Goal: Task Accomplishment & Management: Manage account settings

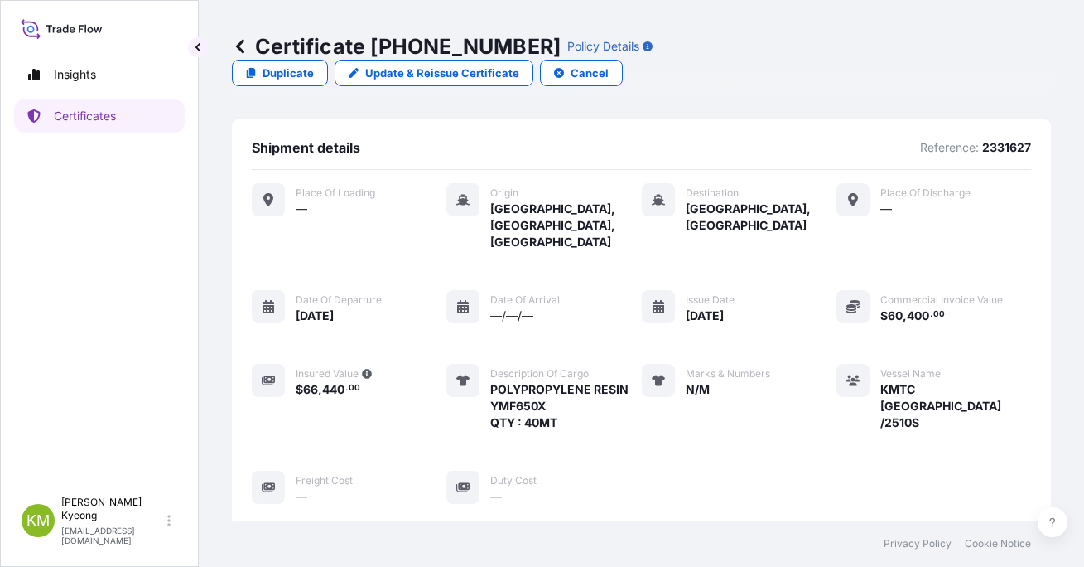
scroll to position [456, 0]
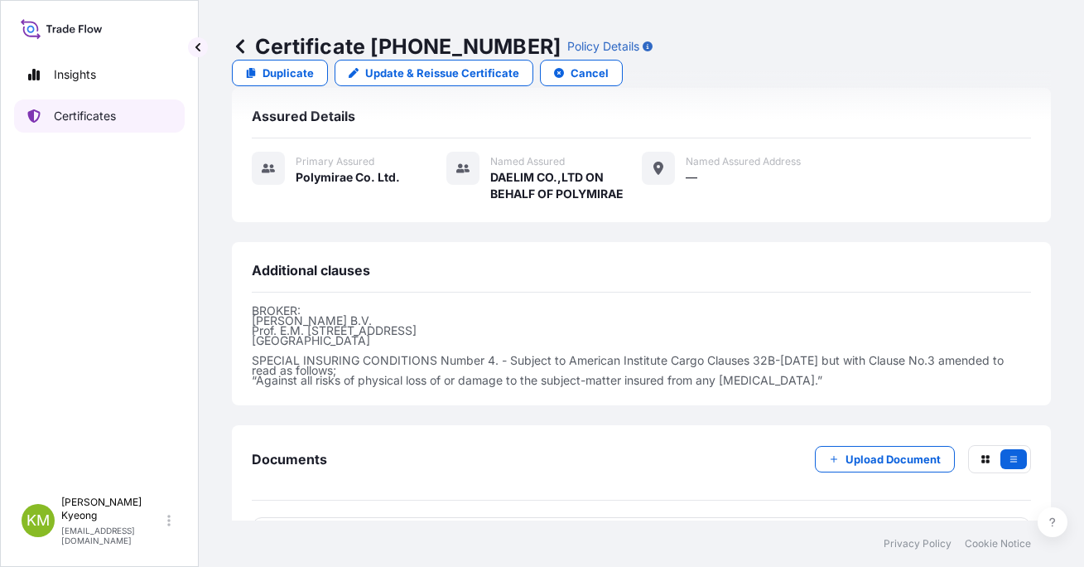
click at [94, 123] on p "Certificates" at bounding box center [85, 116] width 62 height 17
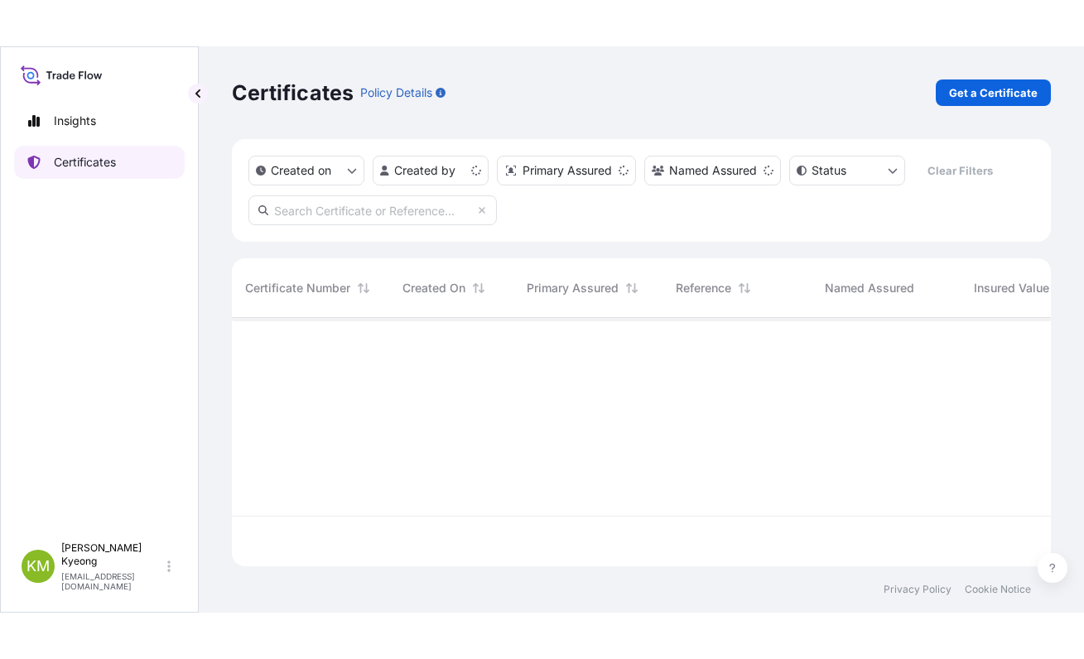
scroll to position [245, 807]
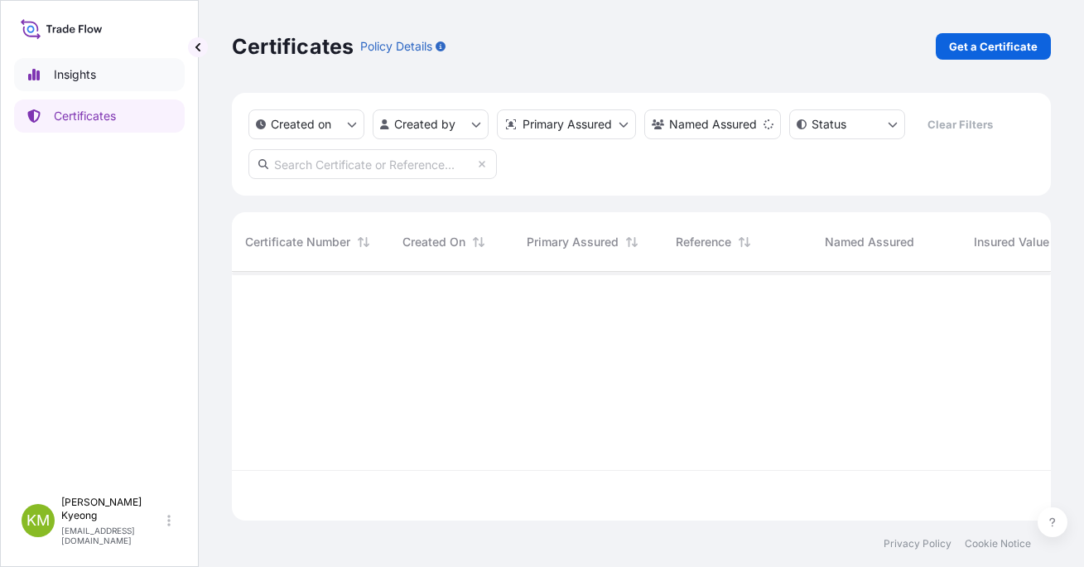
click at [93, 86] on link "Insights" at bounding box center [99, 74] width 171 height 33
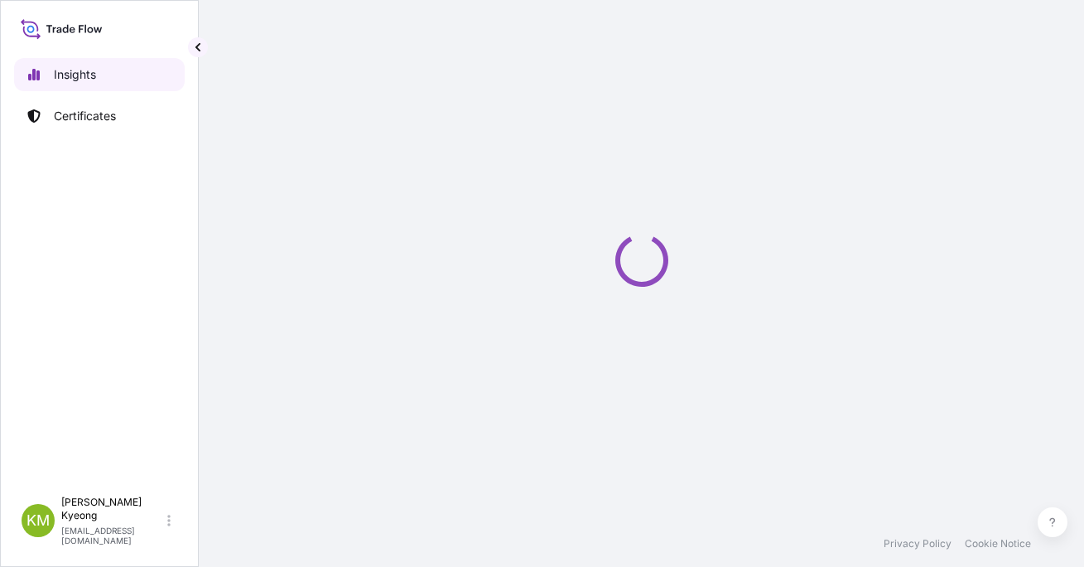
select select "2025"
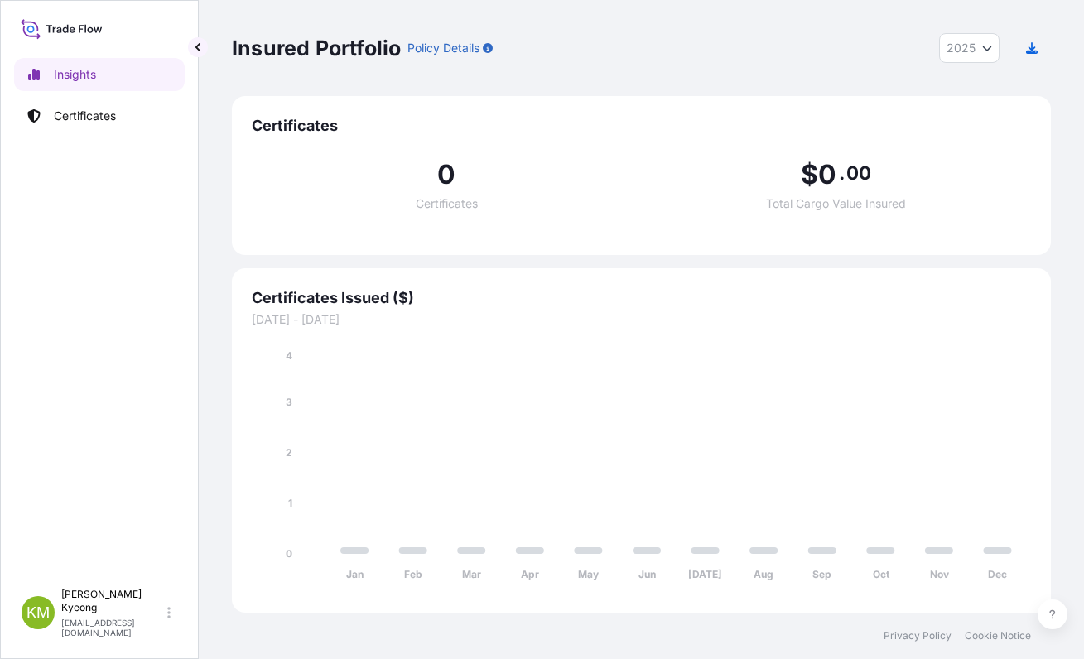
click at [85, 40] on div at bounding box center [99, 28] width 171 height 29
click at [80, 27] on icon at bounding box center [62, 29] width 82 height 24
click at [81, 30] on icon at bounding box center [62, 29] width 82 height 24
click at [84, 118] on p "Certificates" at bounding box center [85, 116] width 62 height 17
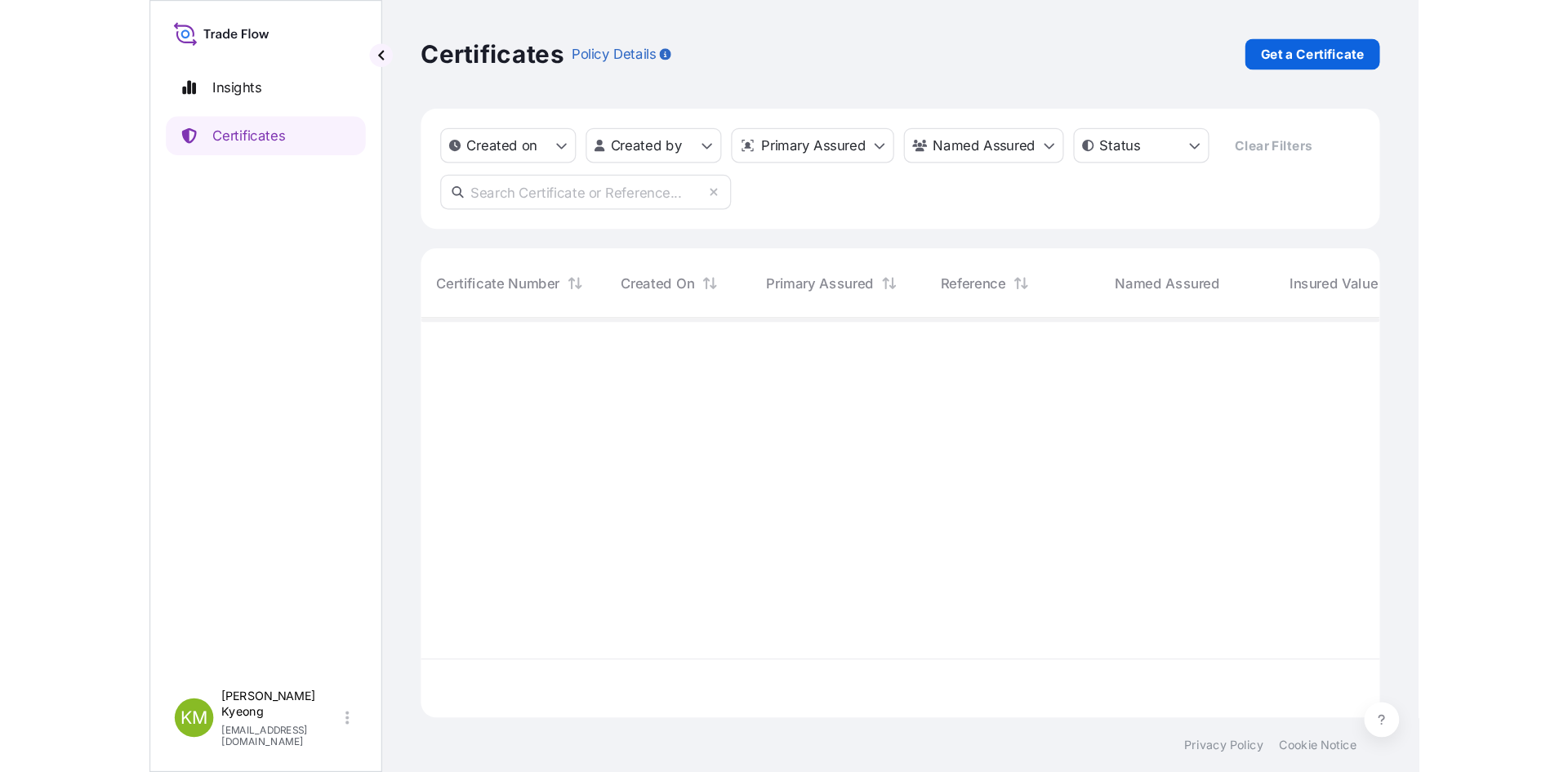
scroll to position [333, 796]
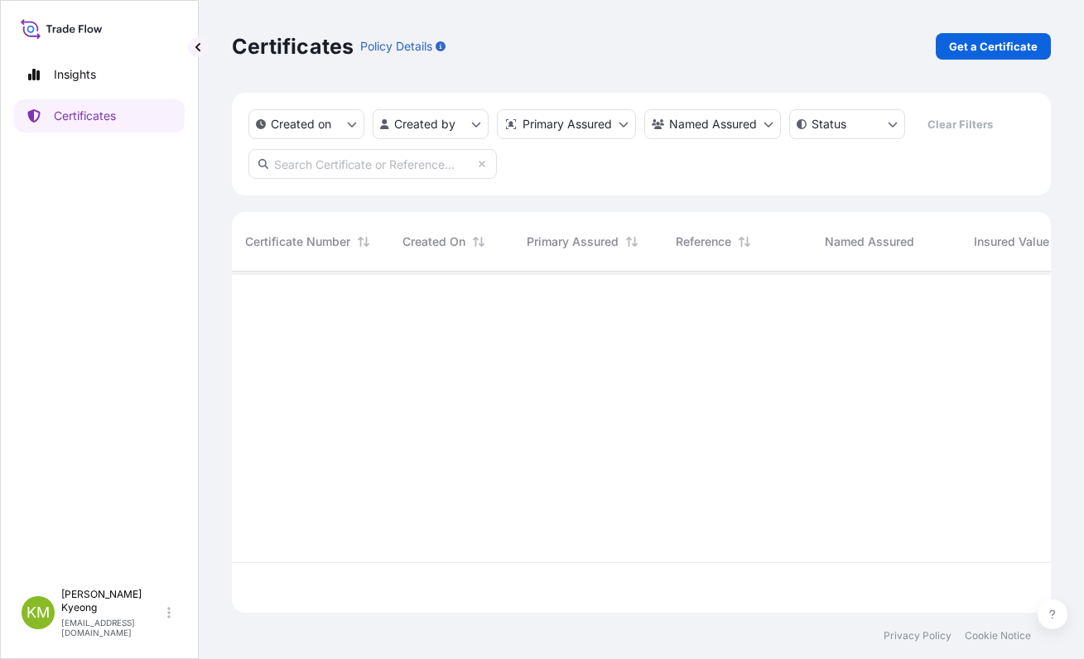
click at [347, 171] on input "text" at bounding box center [373, 164] width 249 height 30
paste input "[PHONE_NUMBER]"
type input "[PHONE_NUMBER]"
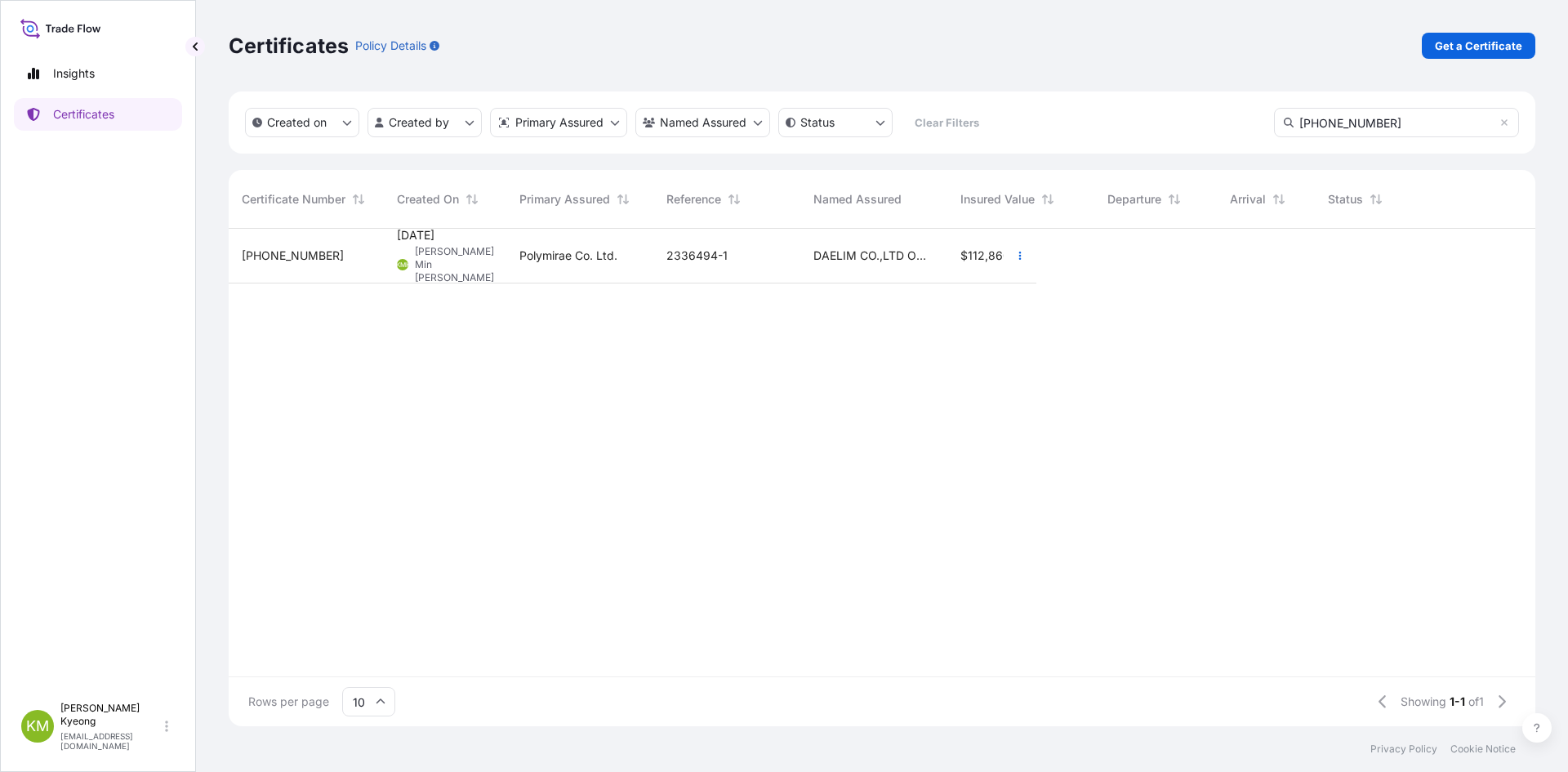
scroll to position [494, 1295]
click at [1069, 258] on icon "button" at bounding box center [1512, 255] width 10 height 10
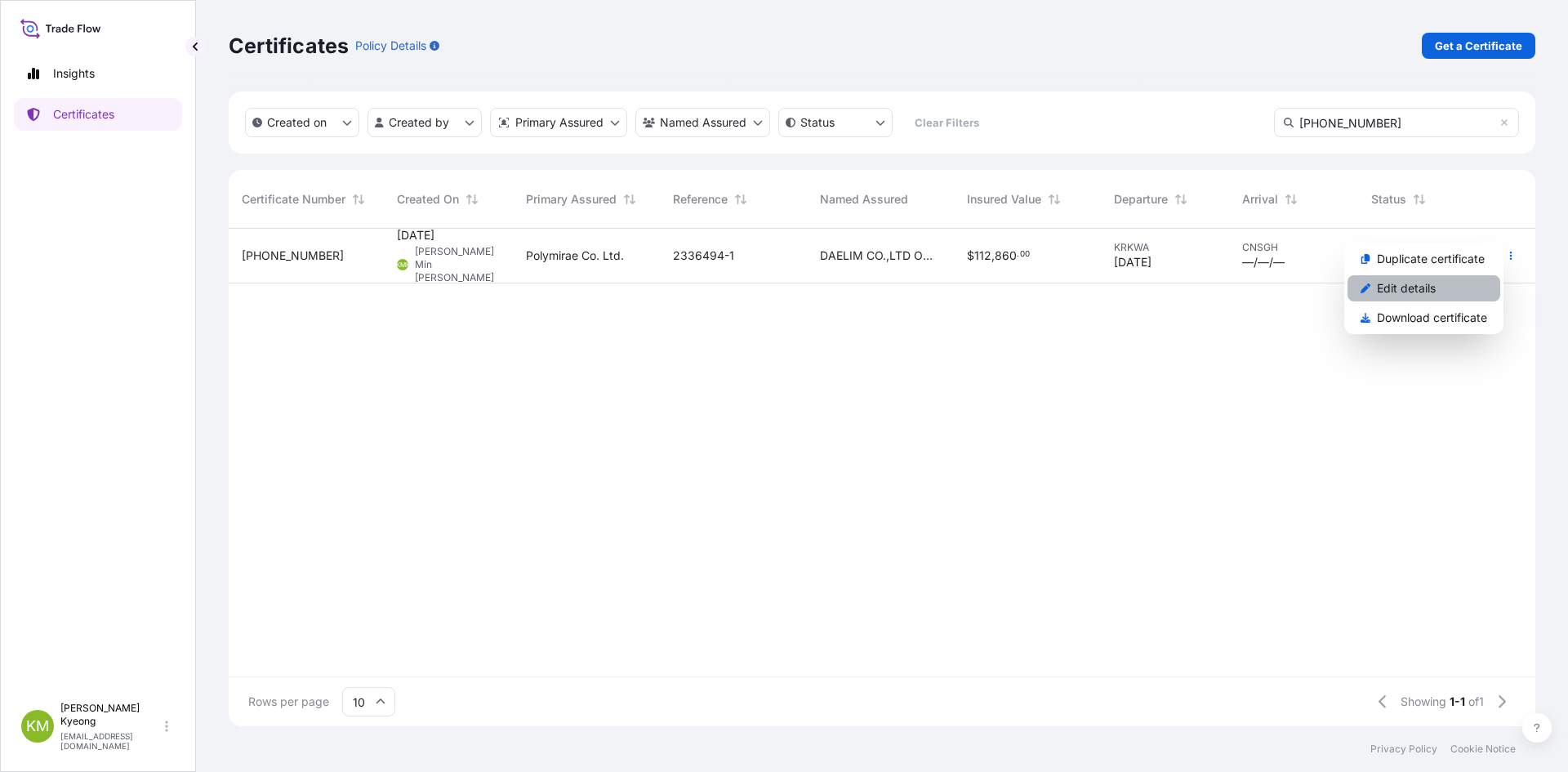
click at [1069, 288] on link "Edit details" at bounding box center [1424, 288] width 153 height 27
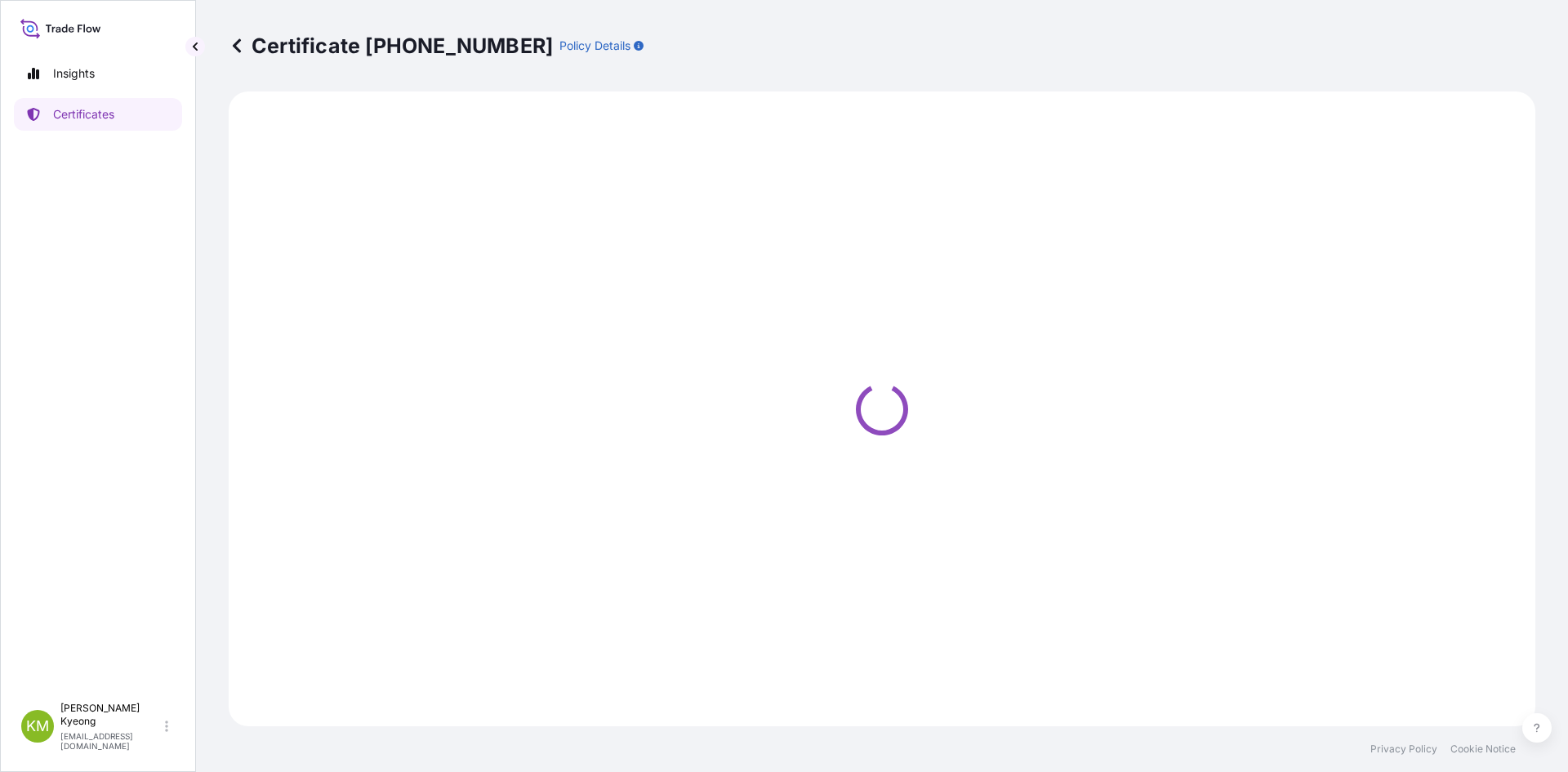
select select "Sea"
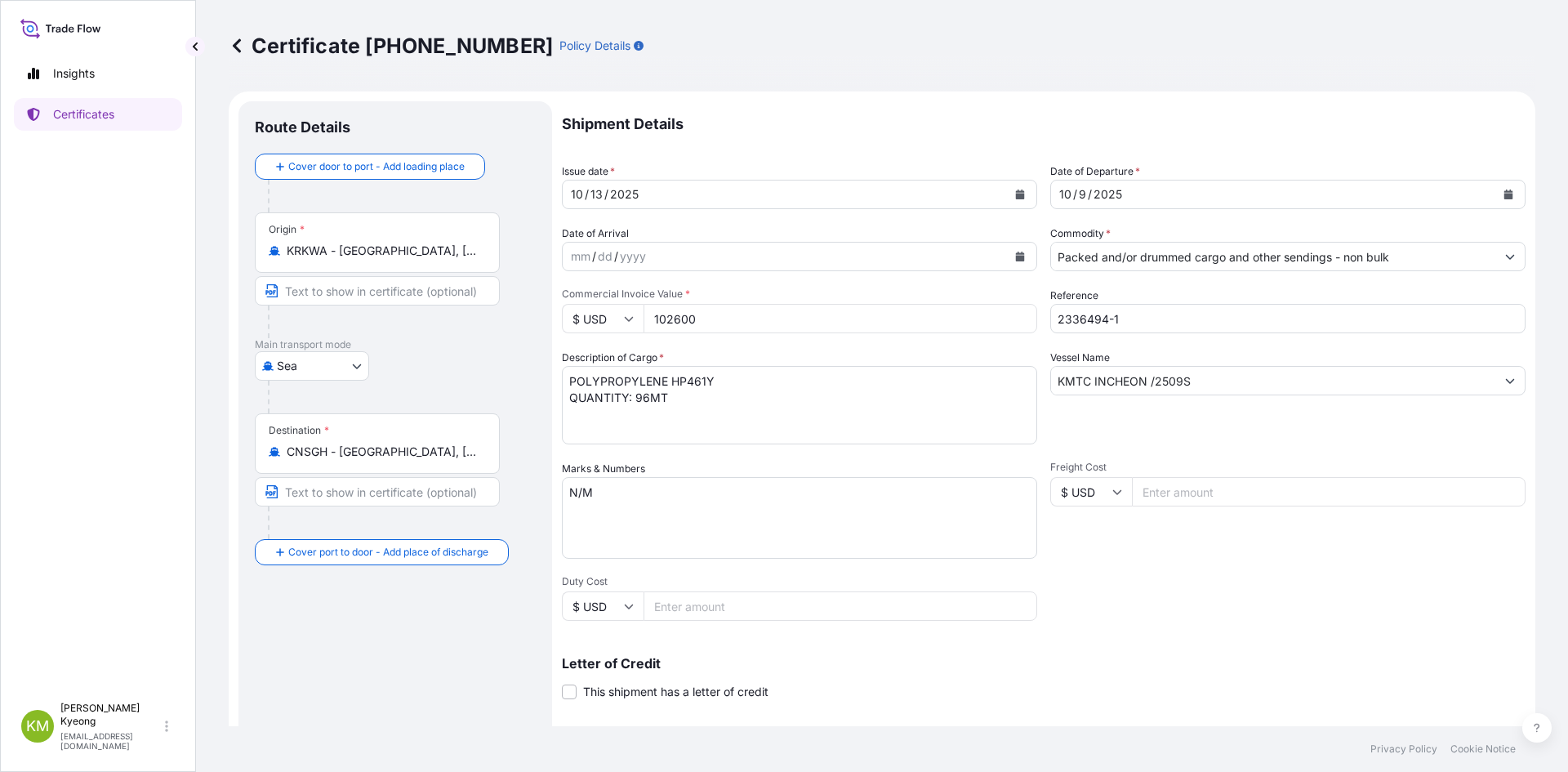
select select "32021"
click at [1069, 193] on icon "Calendar" at bounding box center [1509, 194] width 9 height 10
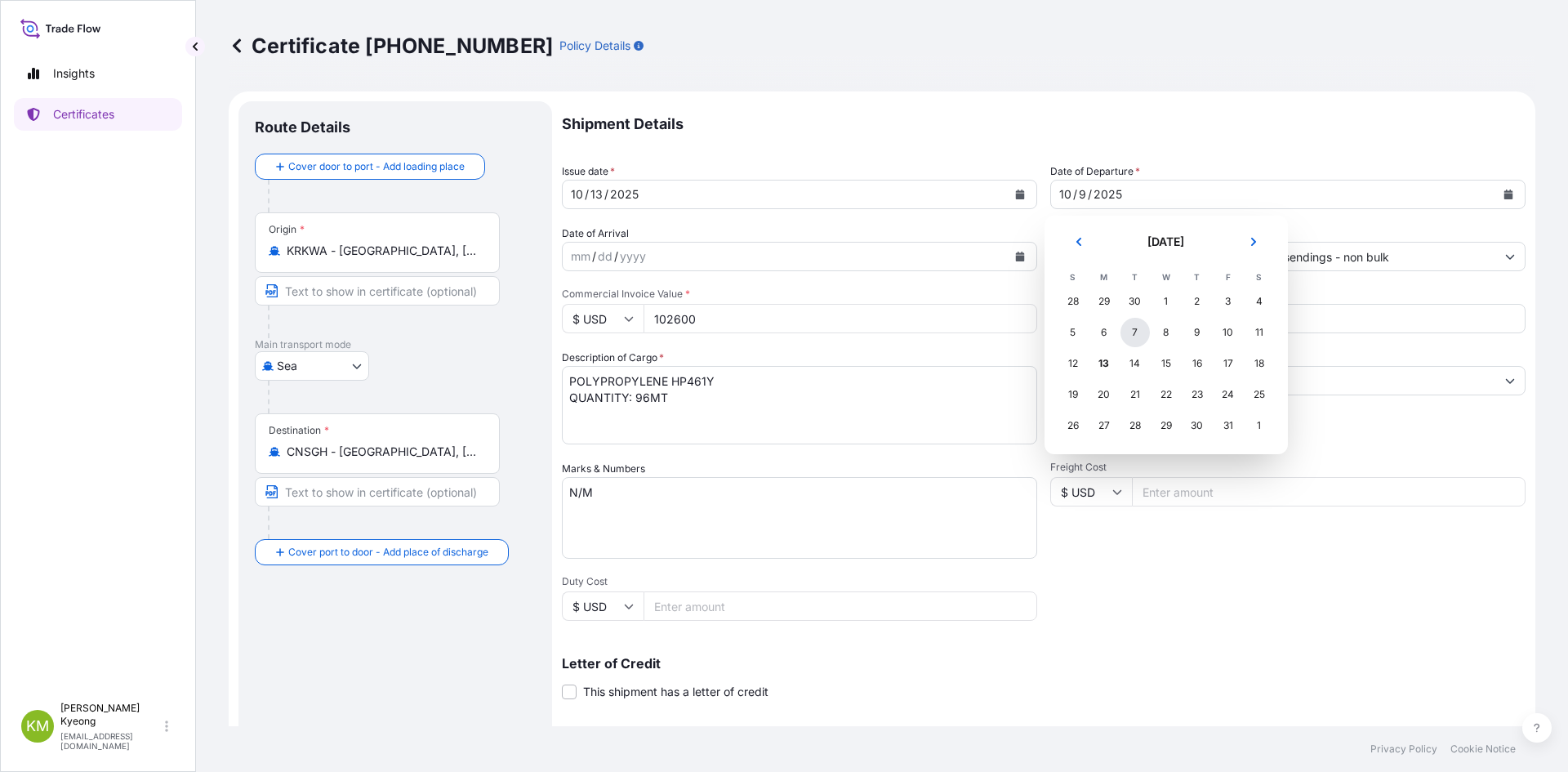
click at [1069, 332] on div "7" at bounding box center [1136, 332] width 30 height 30
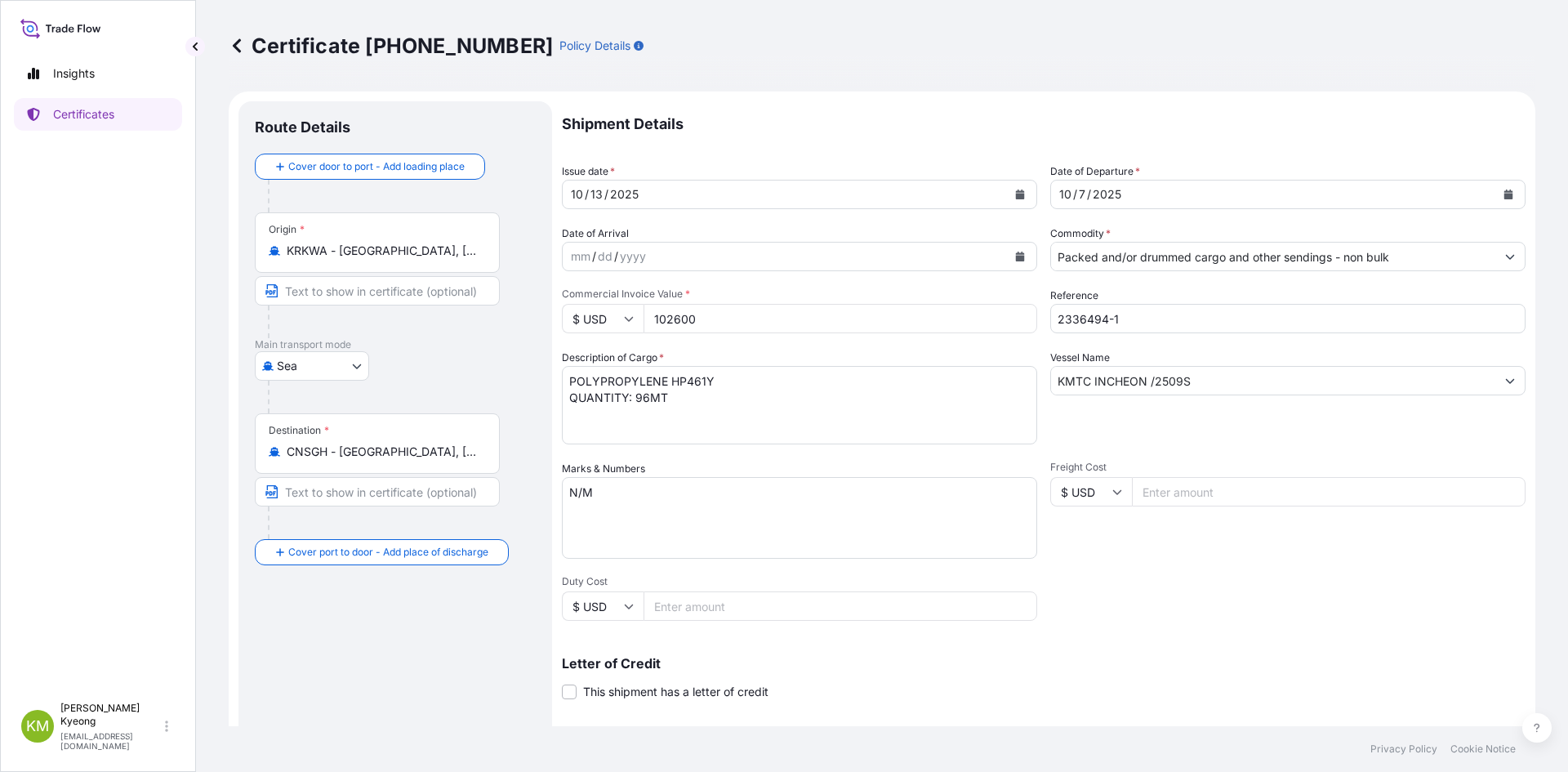
click at [1069, 558] on div "Shipment Details Issue date * [DATE] Date of Departure * [DATE] Date of Arrival…" at bounding box center [1043, 490] width 963 height 778
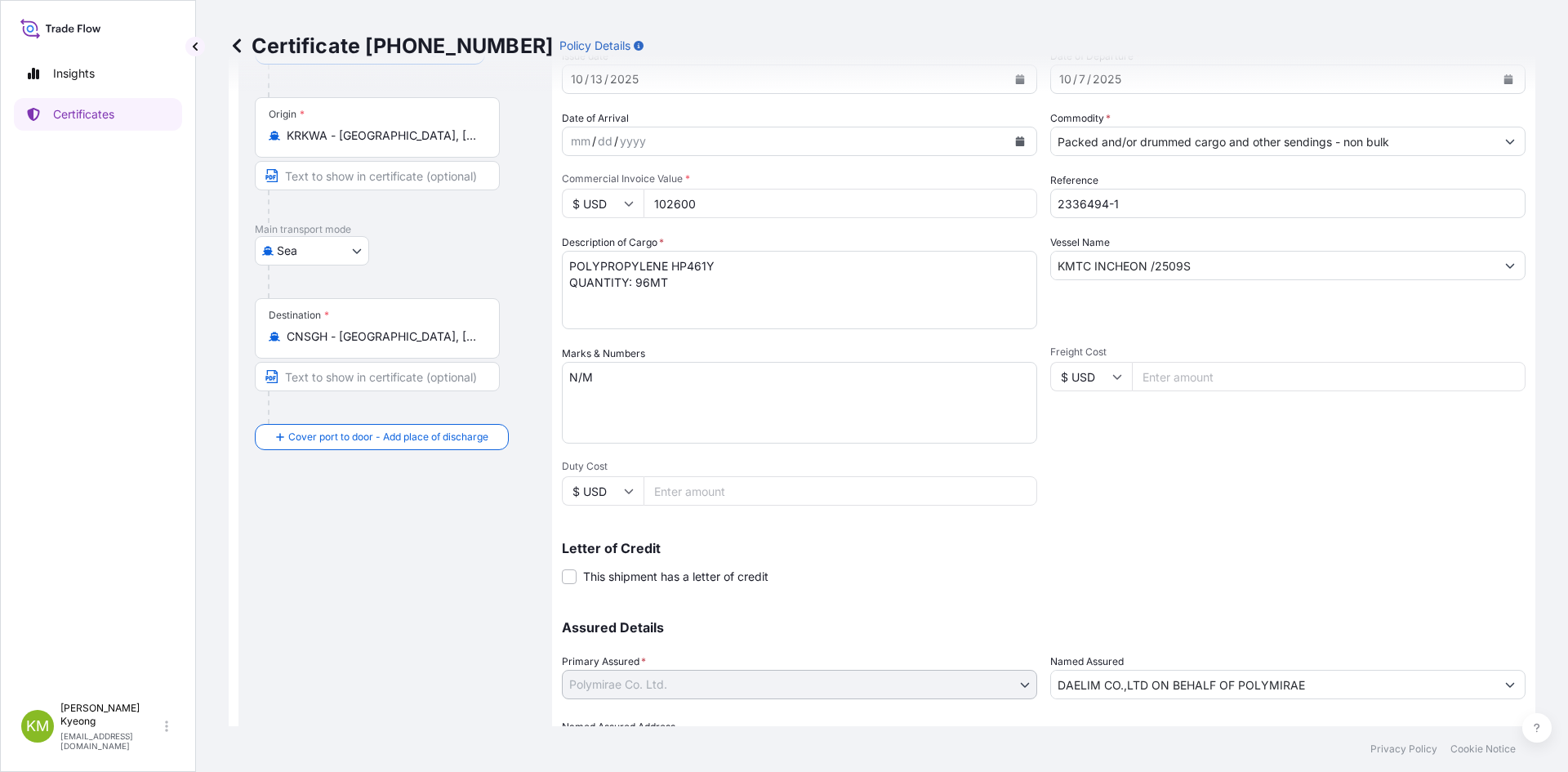
scroll to position [209, 0]
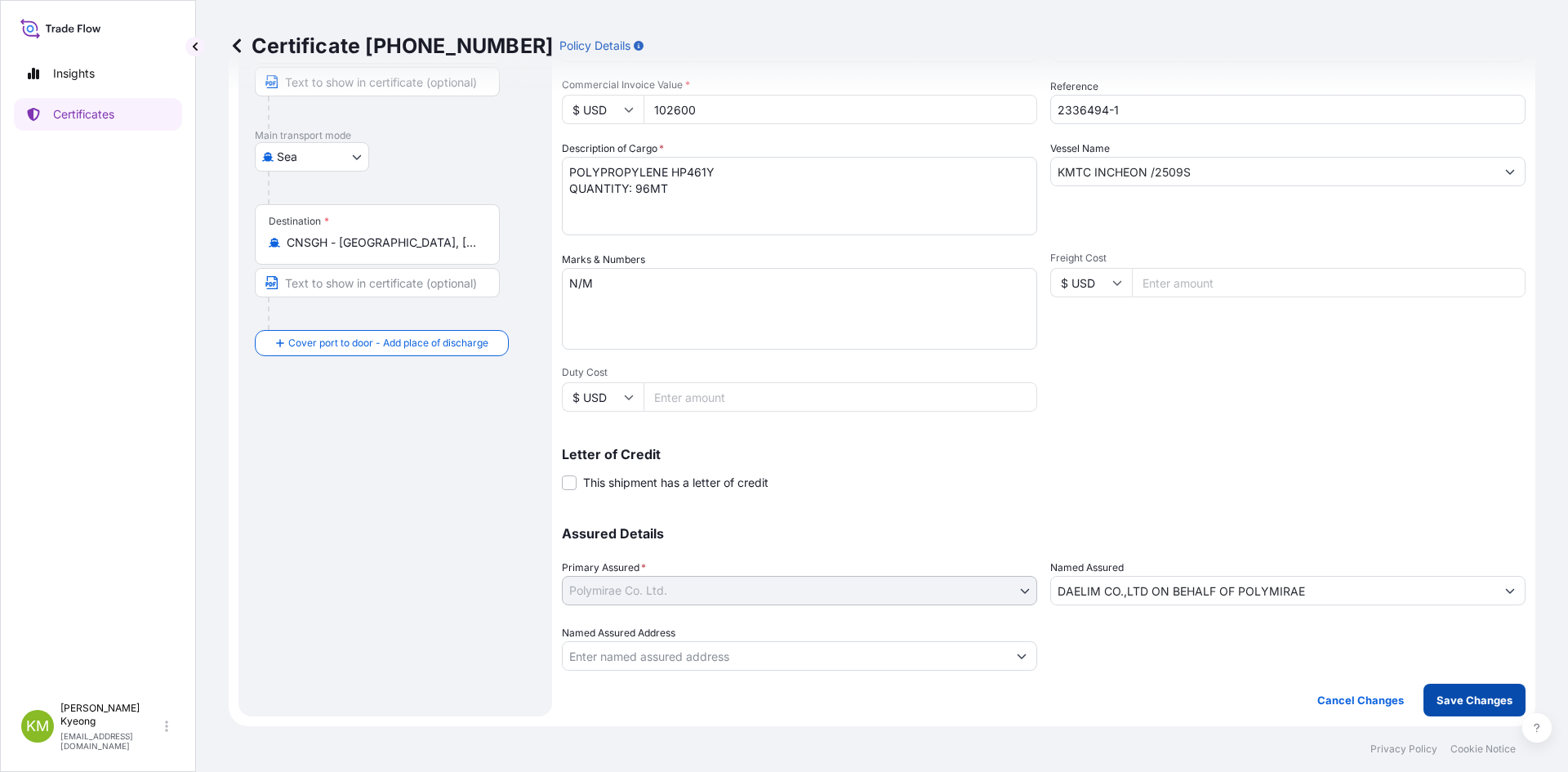
click at [1069, 558] on p "Save Changes" at bounding box center [1474, 700] width 76 height 17
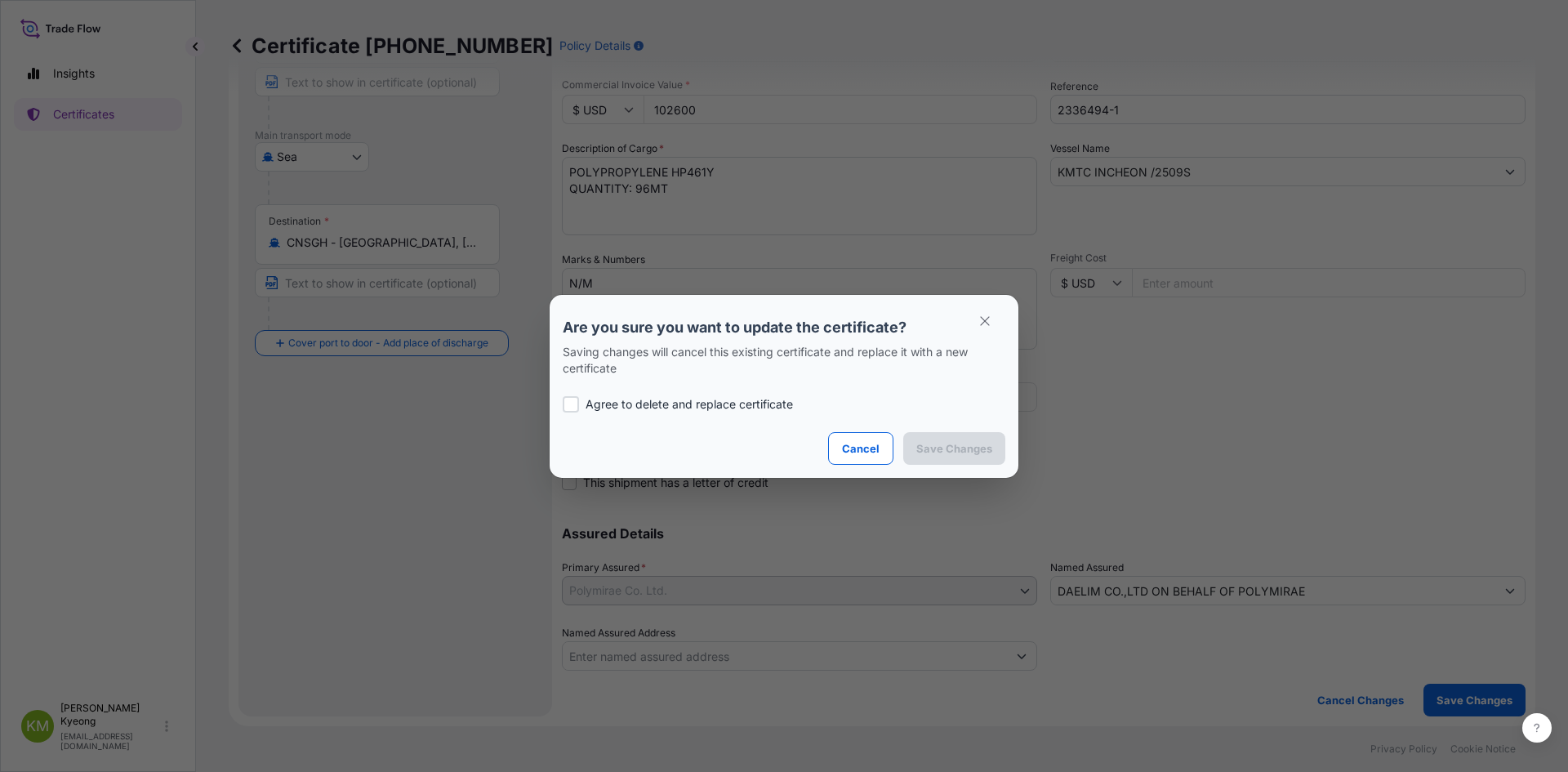
click at [583, 407] on label "Agree to delete and replace certificate" at bounding box center [784, 404] width 443 height 17
checkbox input "true"
click at [965, 449] on p "Save Changes" at bounding box center [954, 448] width 76 height 17
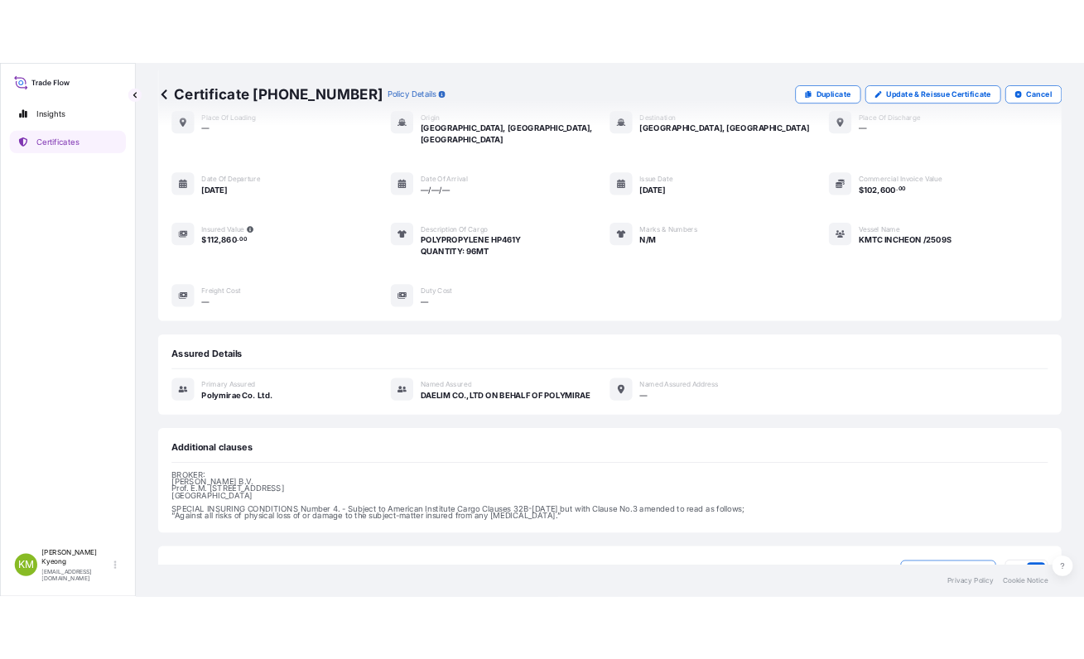
scroll to position [197, 0]
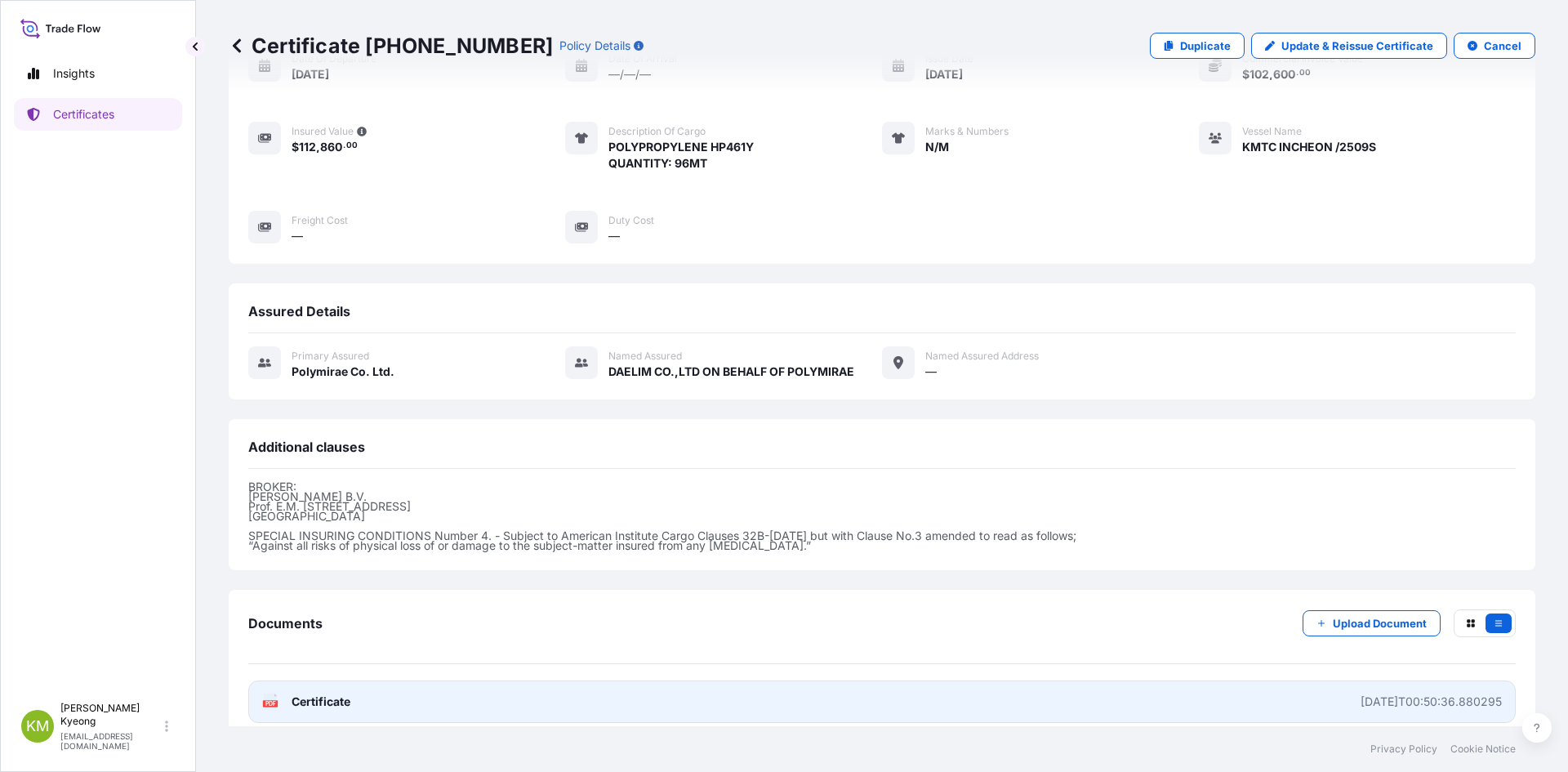
click at [343, 558] on span "Certificate" at bounding box center [321, 701] width 59 height 17
